Goal: Information Seeking & Learning: Learn about a topic

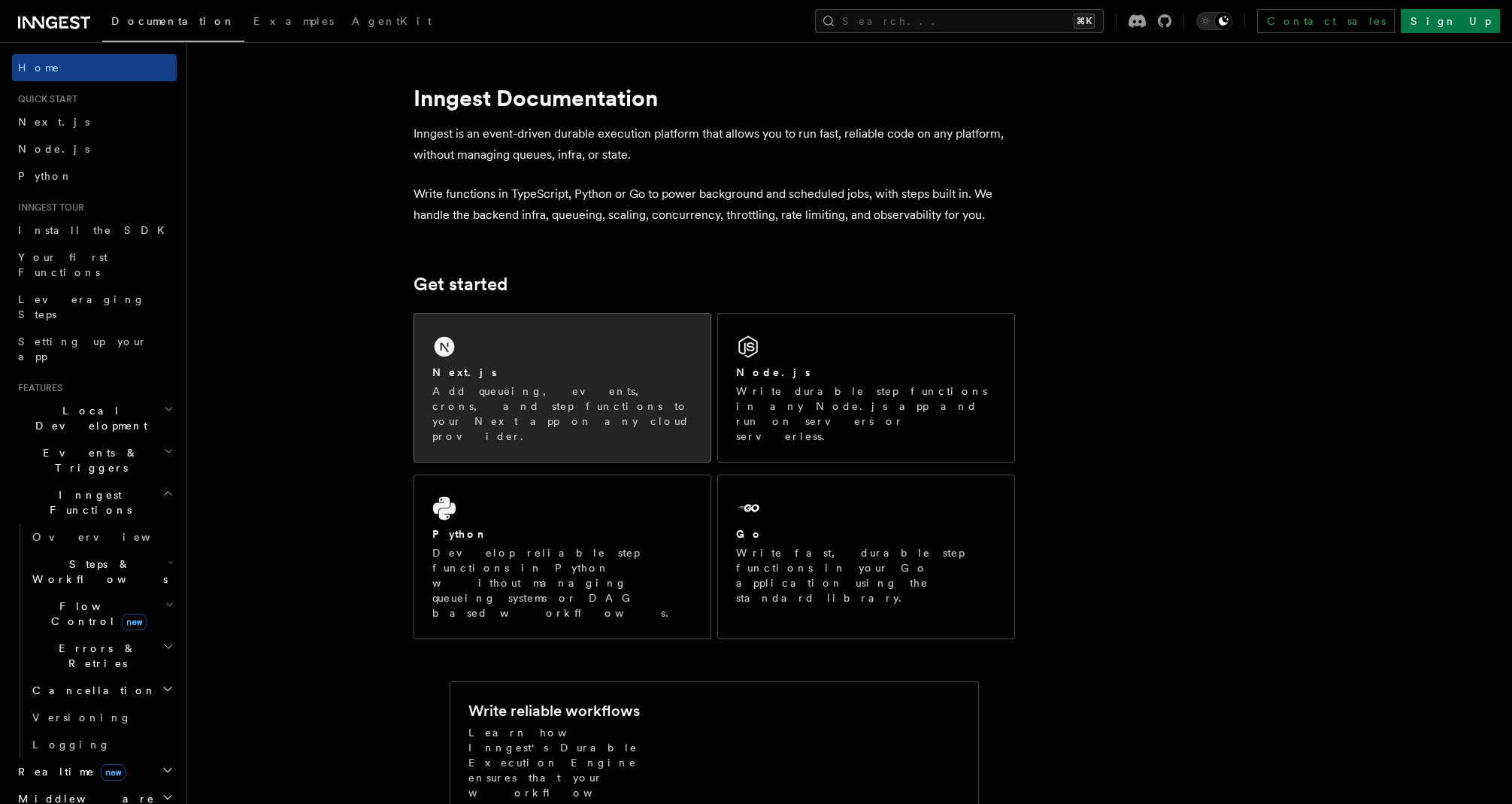
click at [592, 366] on div "Next.js" at bounding box center [562, 373] width 260 height 16
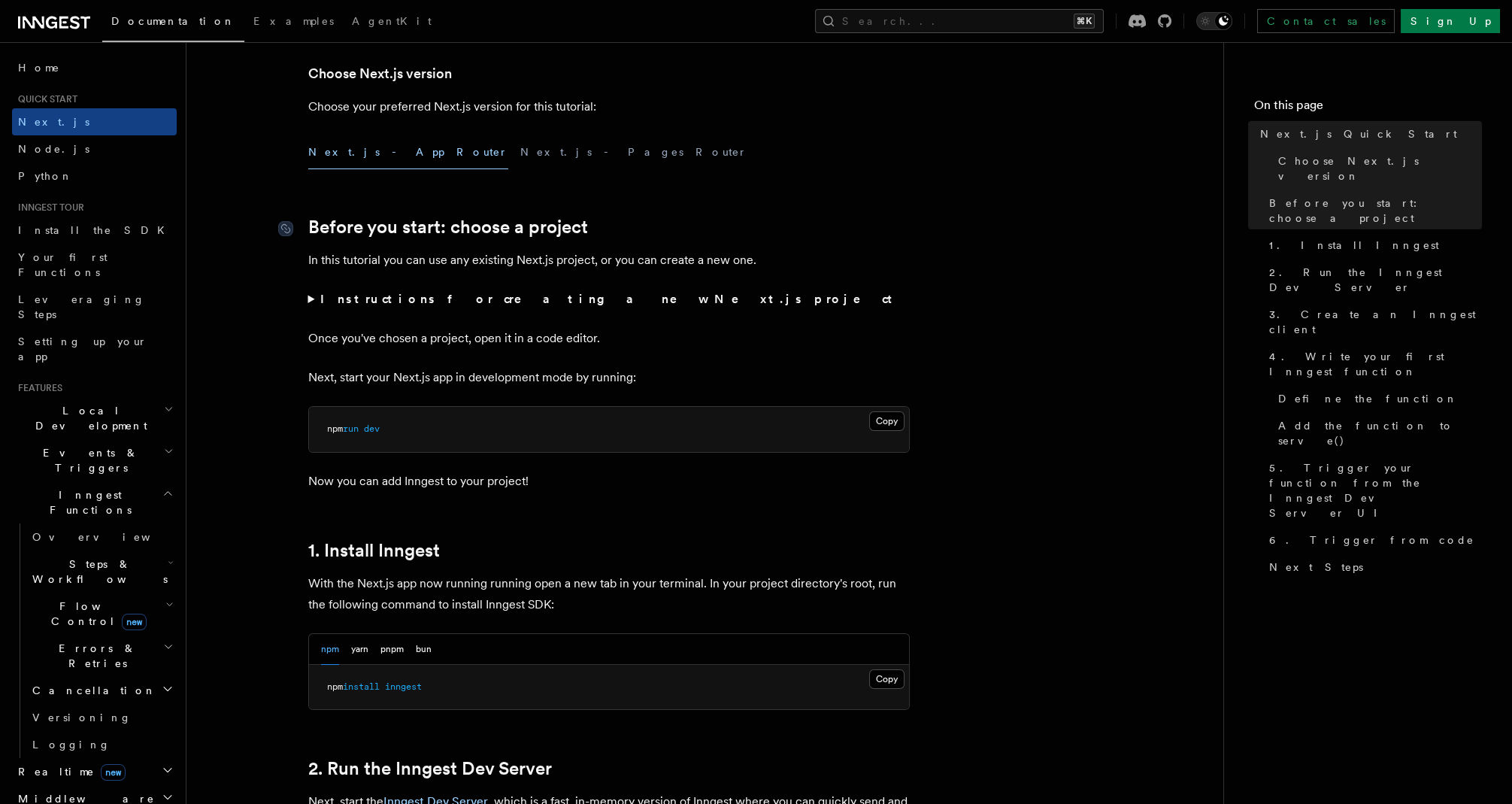
scroll to position [371, 0]
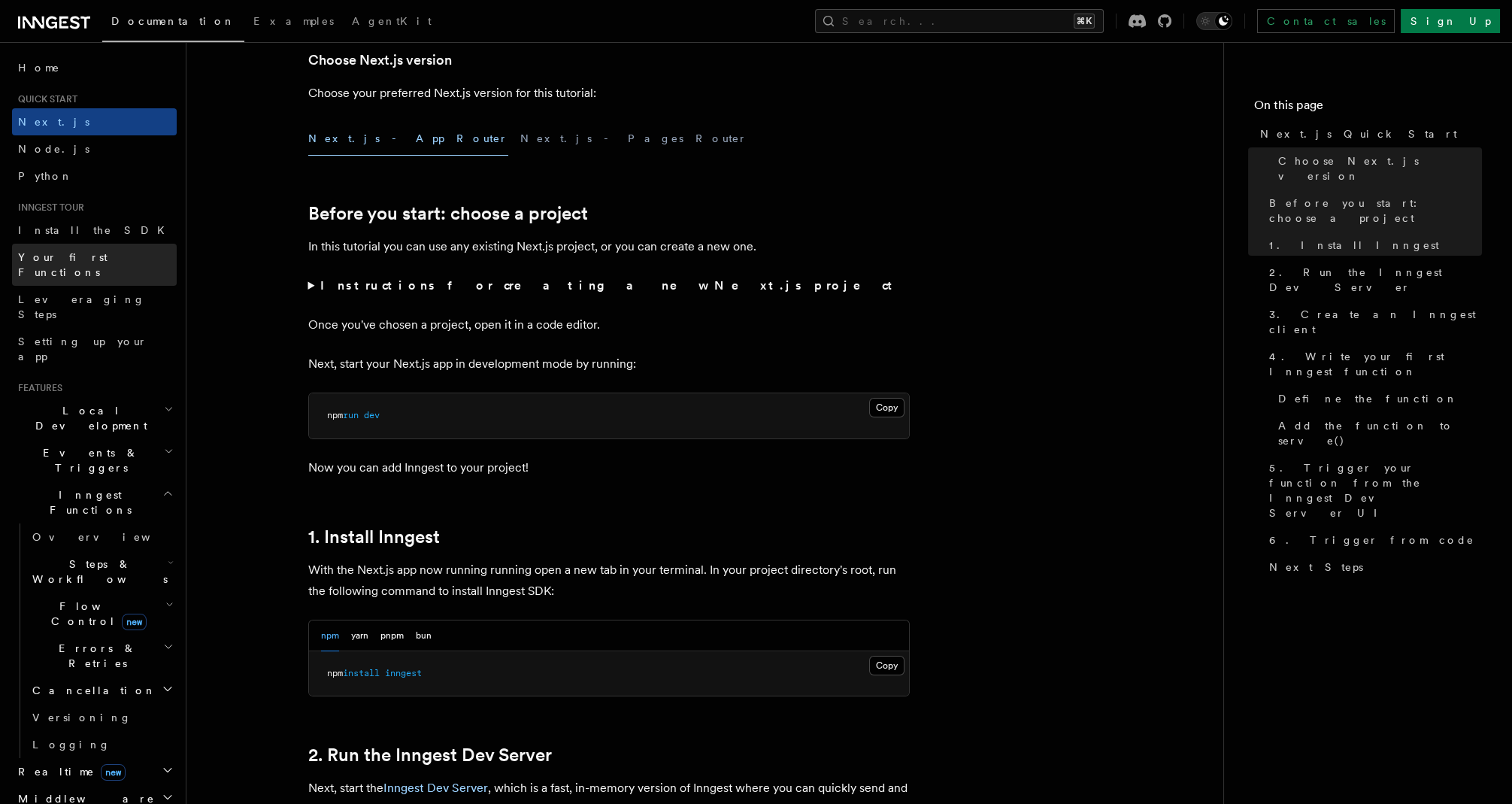
click at [77, 260] on span "Your first Functions" at bounding box center [63, 264] width 90 height 27
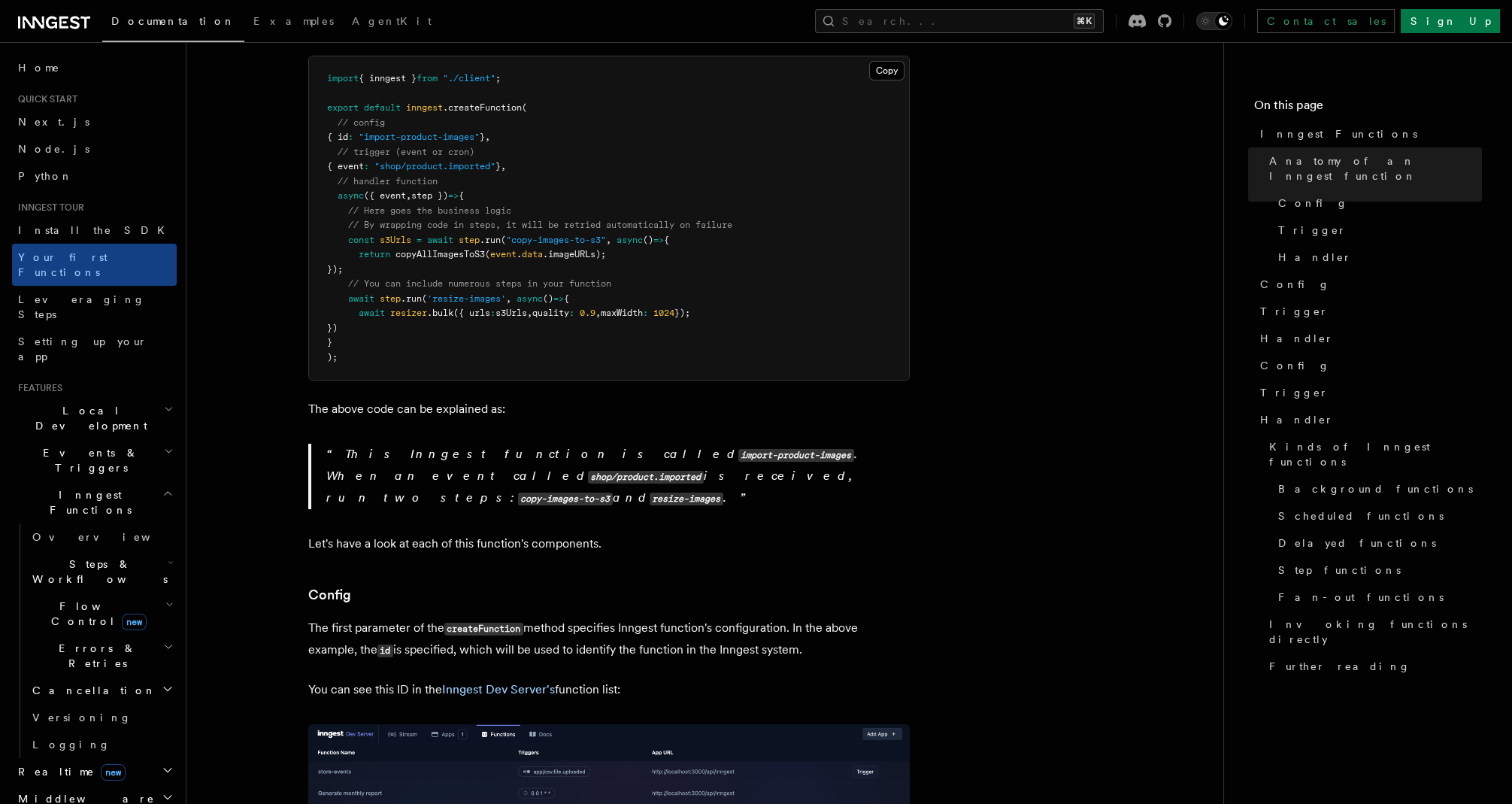
scroll to position [689, 0]
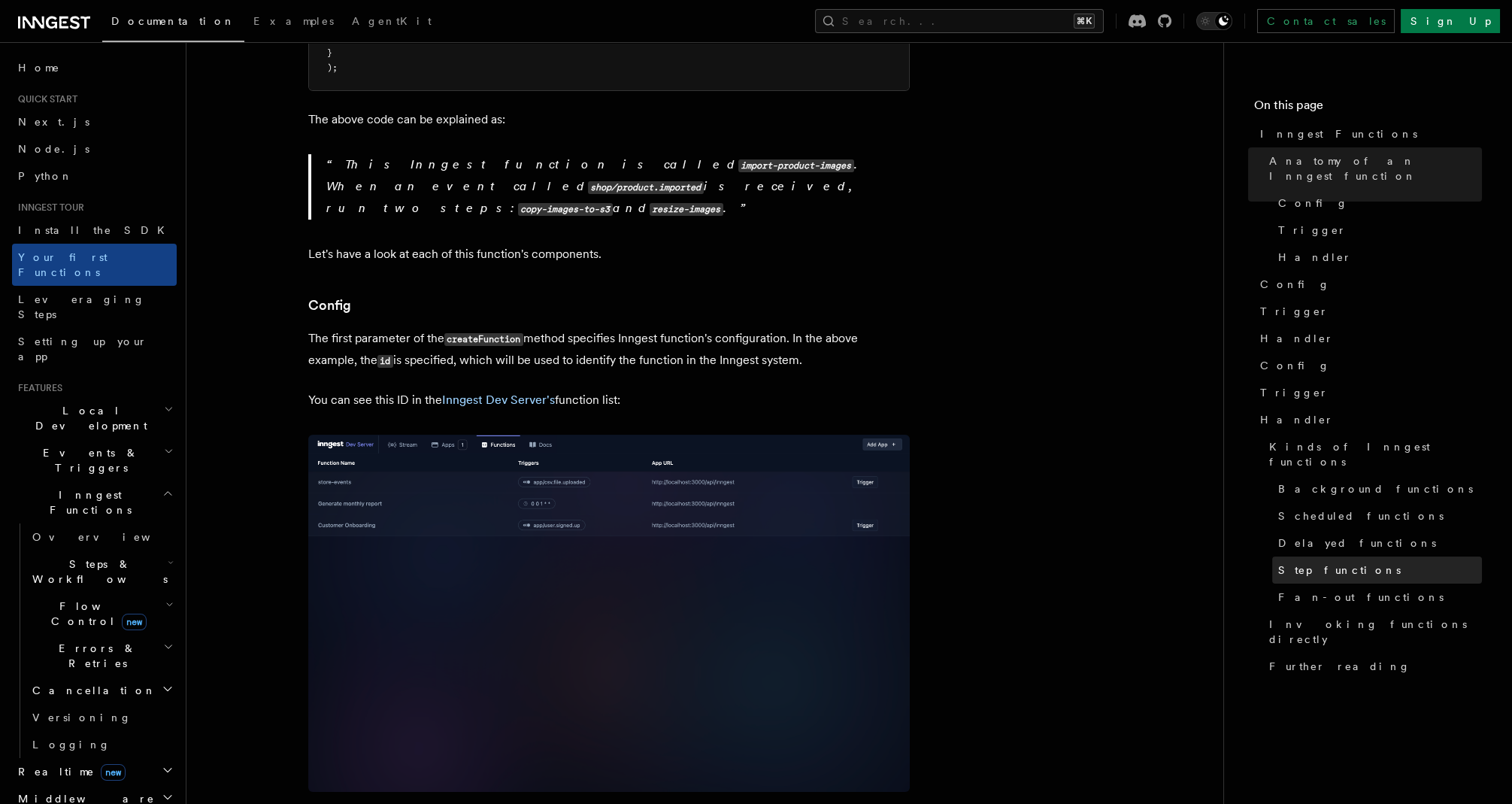
click at [1322, 562] on span "Step functions" at bounding box center [1339, 570] width 123 height 15
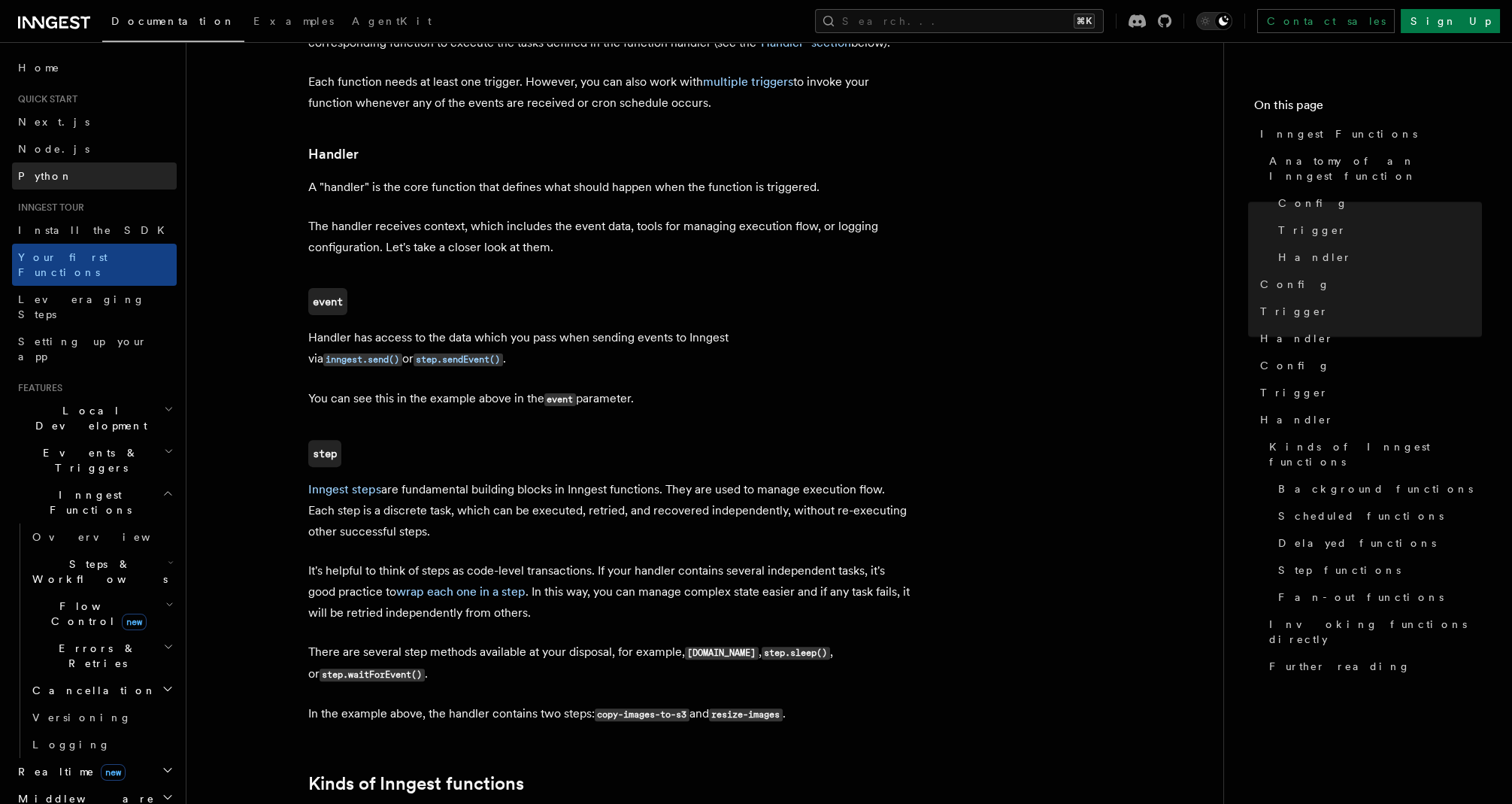
scroll to position [1746, 0]
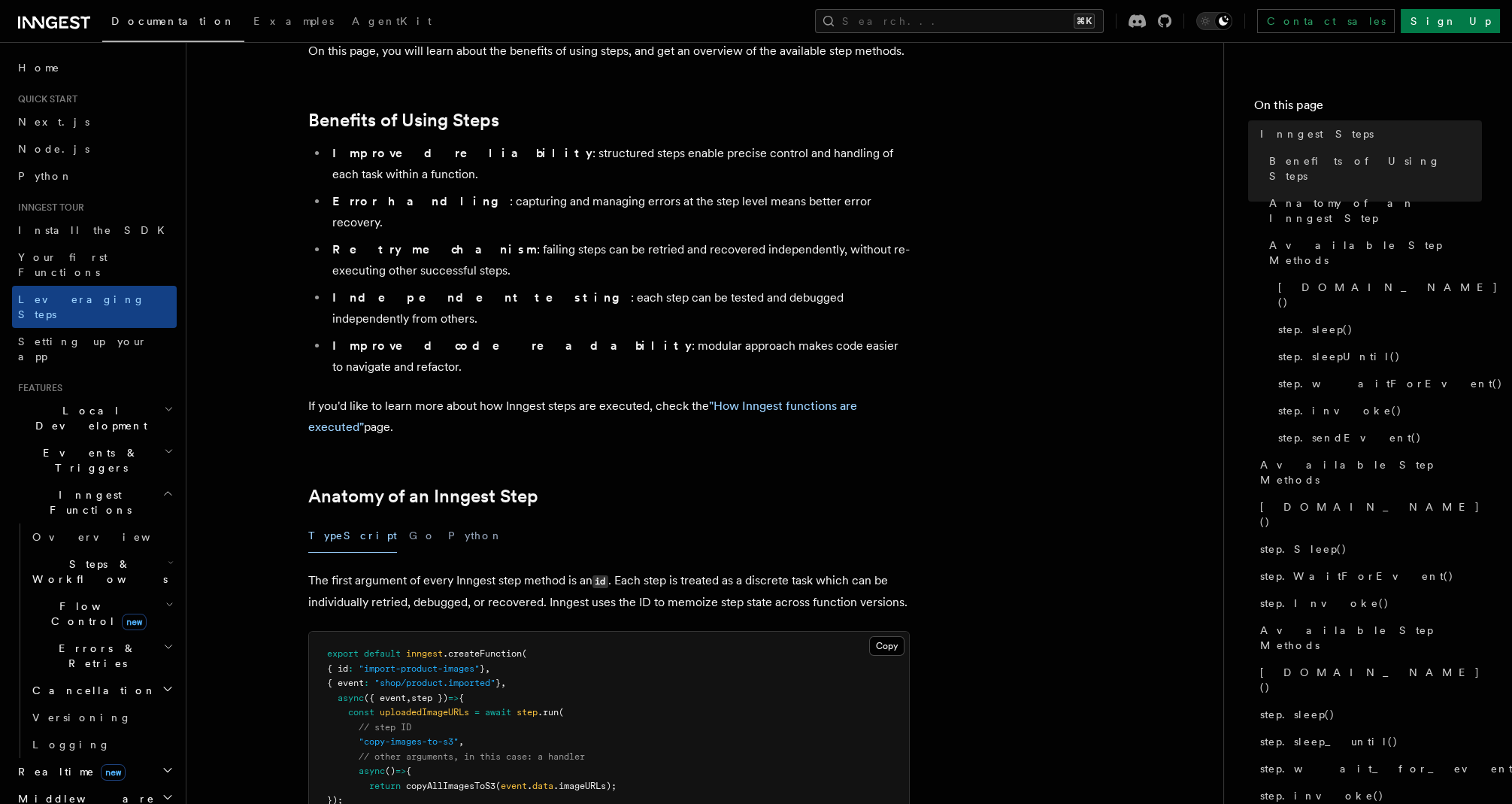
scroll to position [466, 0]
